Goal: Task Accomplishment & Management: Manage account settings

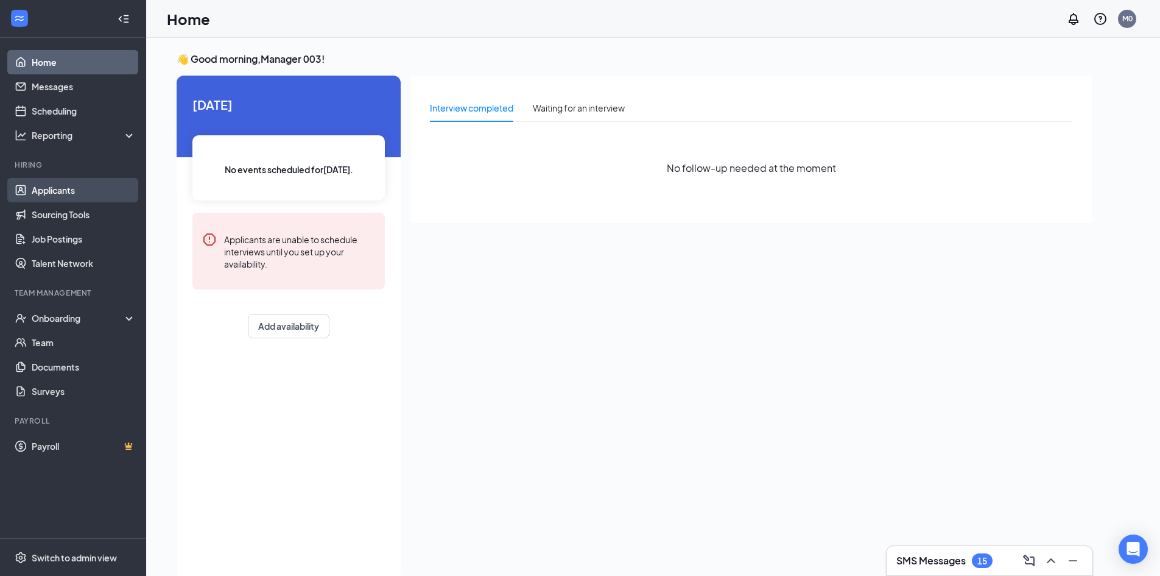
click at [80, 186] on link "Applicants" at bounding box center [84, 190] width 104 height 24
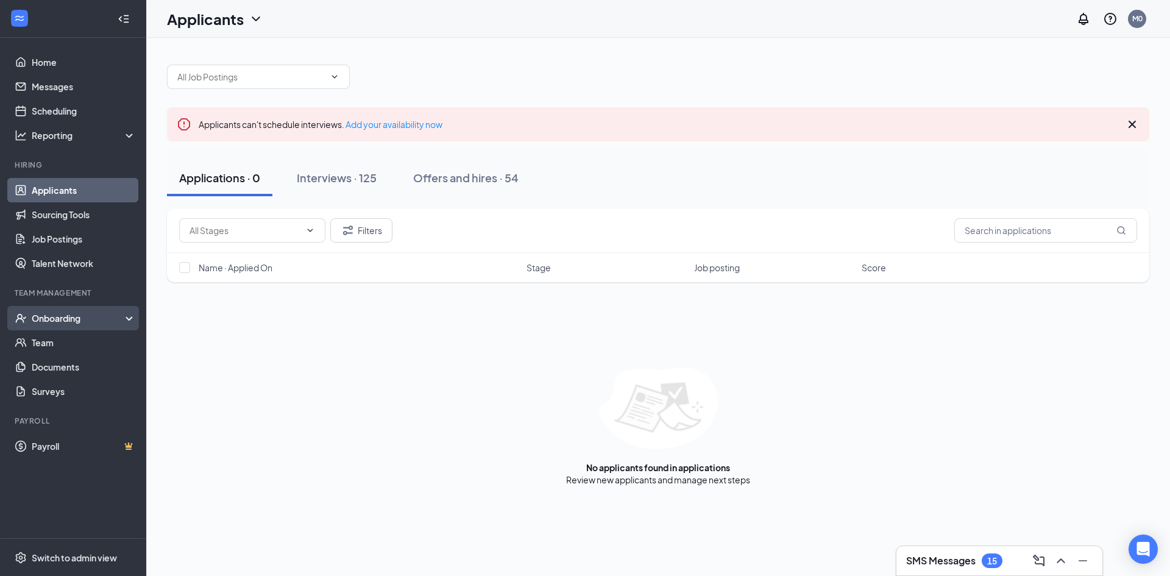
click at [61, 320] on div "Onboarding" at bounding box center [79, 318] width 94 height 12
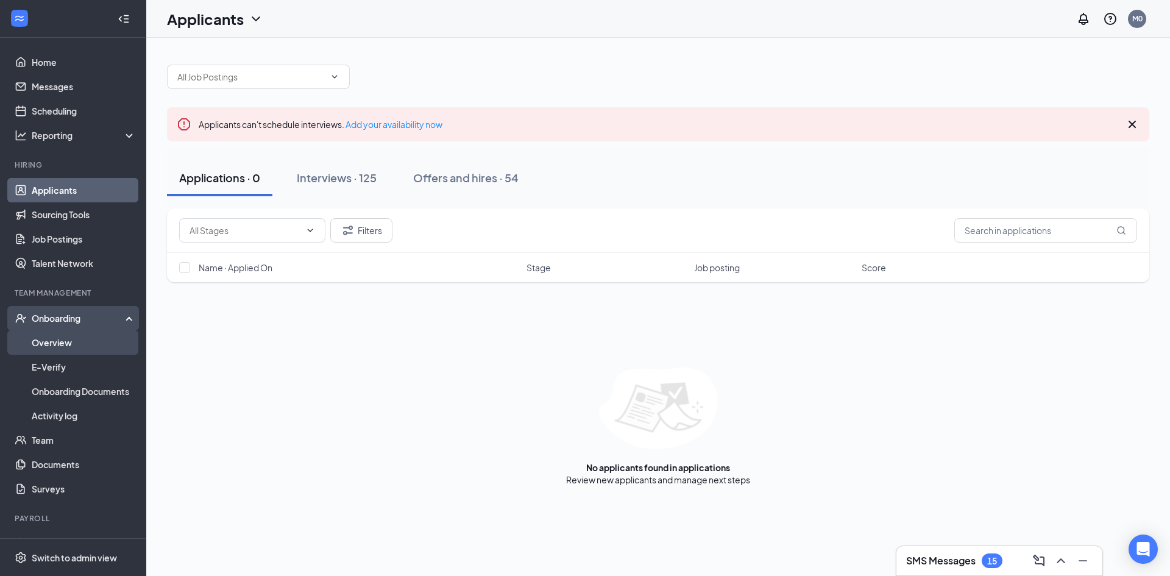
click at [74, 339] on link "Overview" at bounding box center [84, 342] width 104 height 24
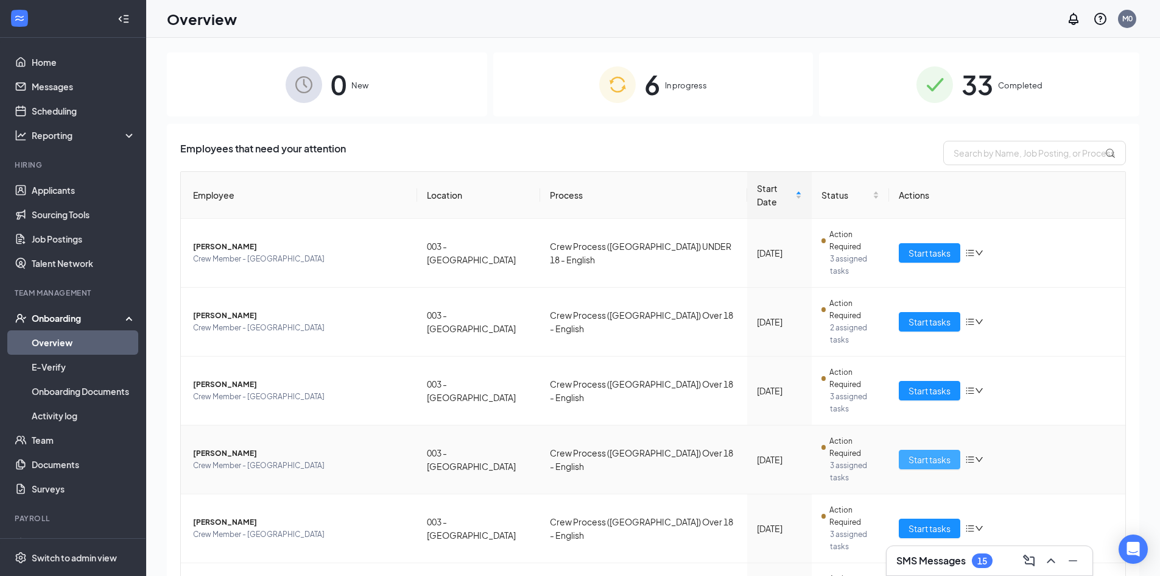
click at [928, 453] on span "Start tasks" at bounding box center [930, 459] width 42 height 13
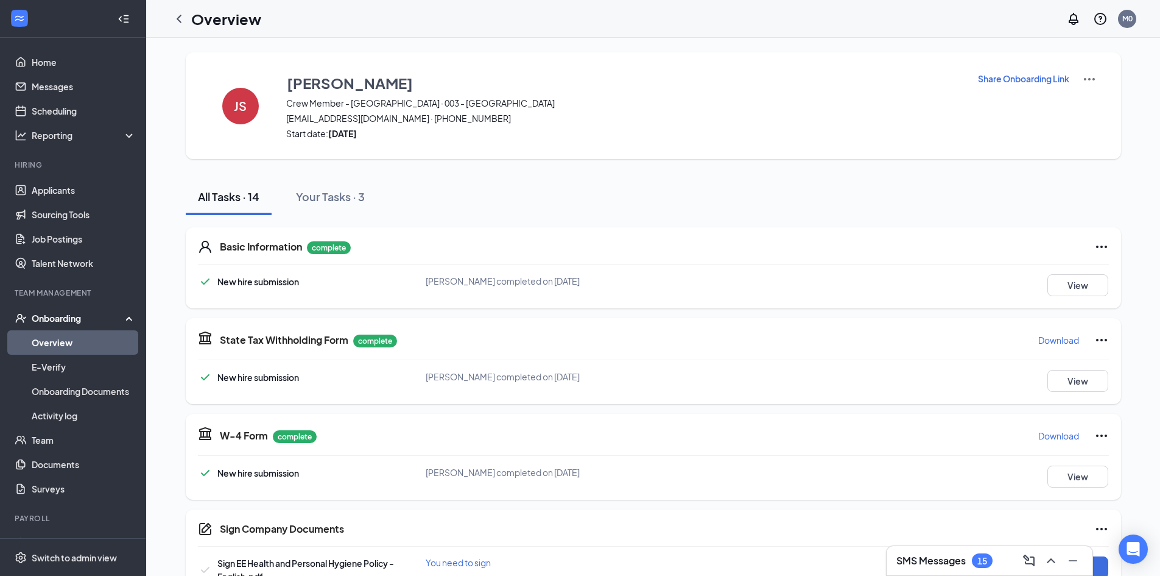
click at [1027, 80] on p "Share Onboarding Link" at bounding box center [1023, 78] width 91 height 12
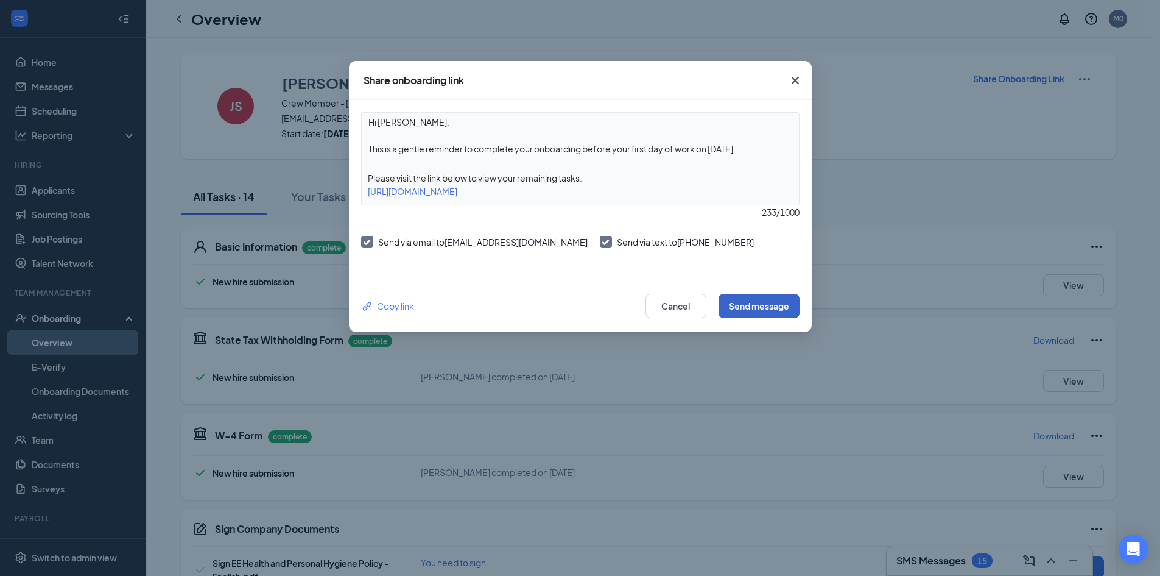
click at [752, 306] on button "Send message" at bounding box center [759, 306] width 81 height 24
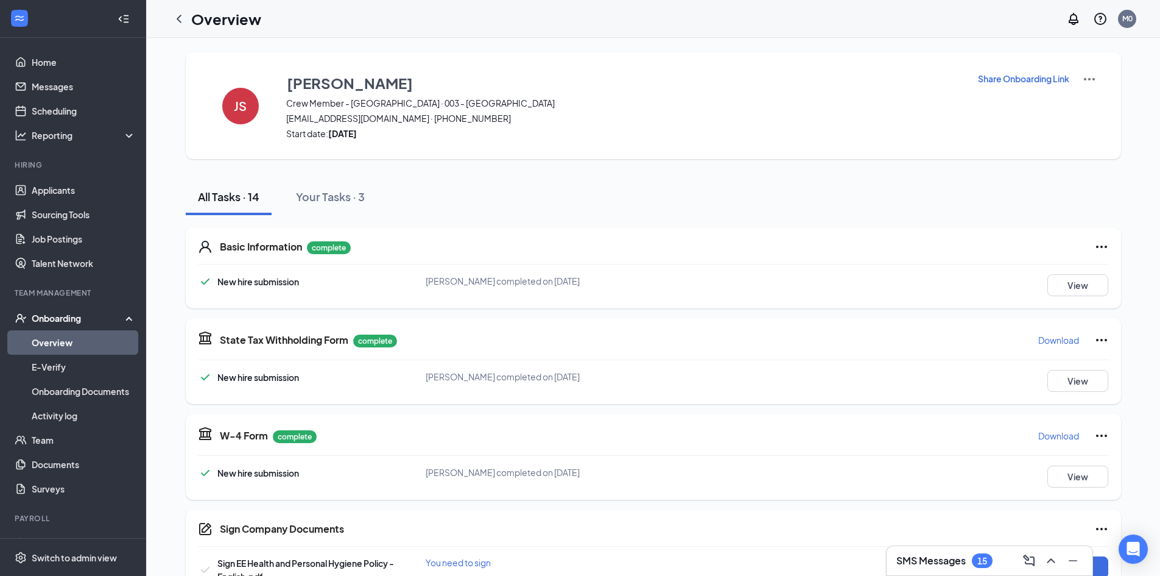
click at [1026, 83] on p "Share Onboarding Link" at bounding box center [1023, 78] width 91 height 12
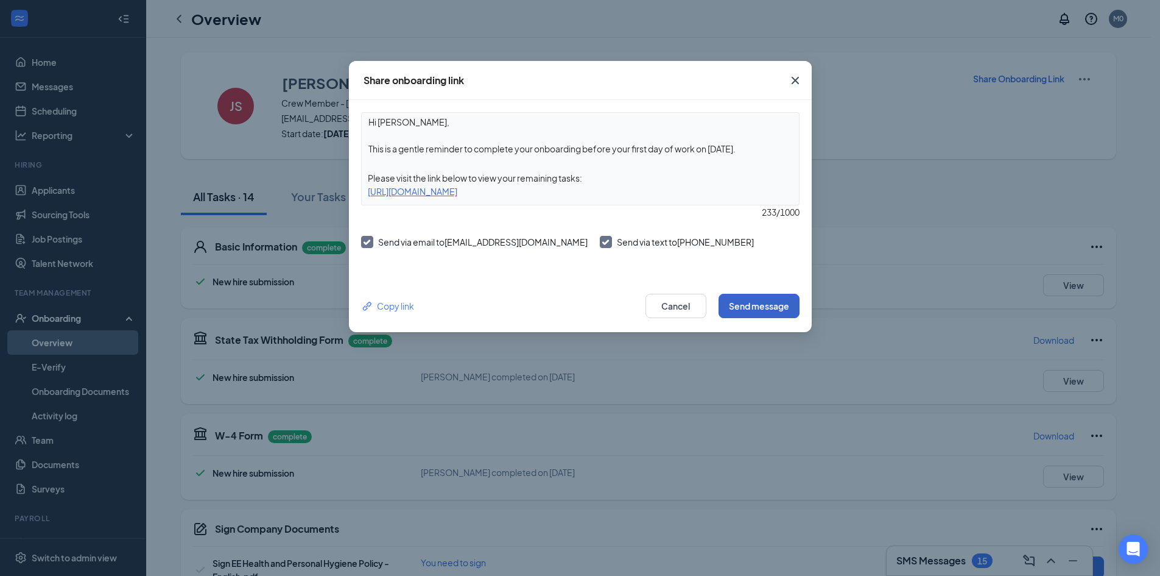
click at [777, 297] on button "Send message" at bounding box center [759, 306] width 81 height 24
